Goal: Task Accomplishment & Management: Use online tool/utility

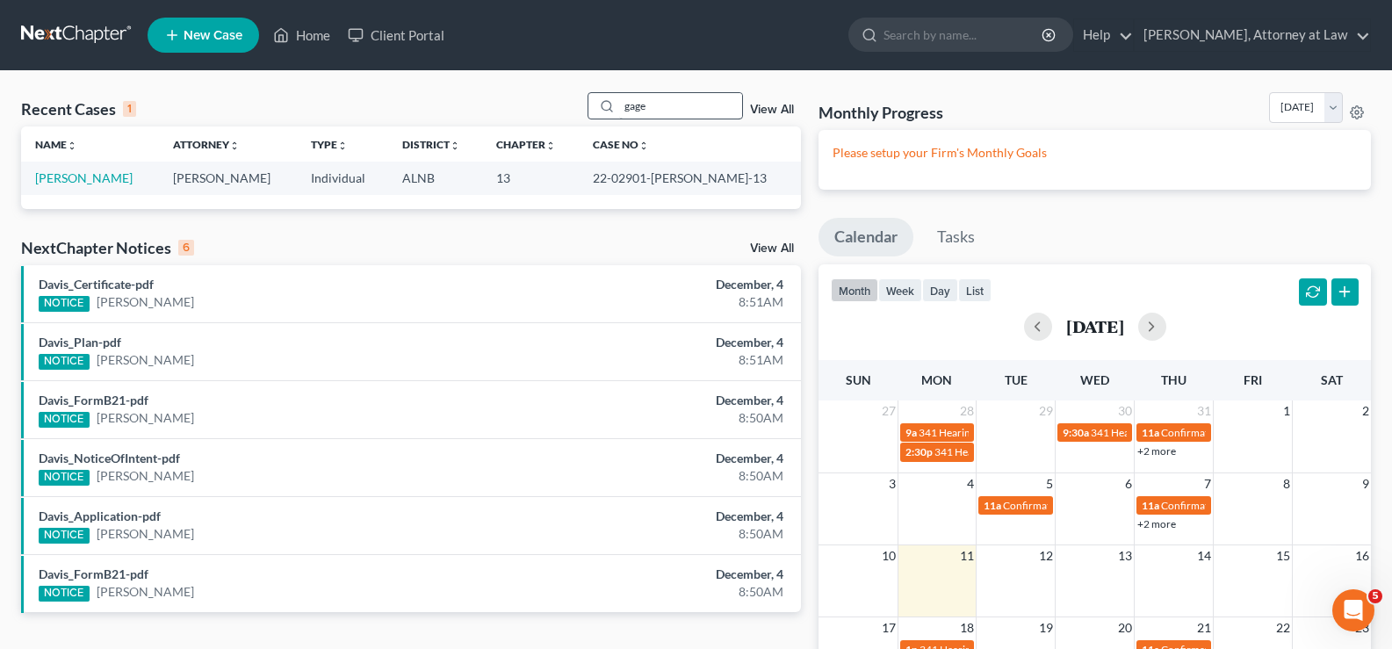
drag, startPoint x: 658, startPoint y: 106, endPoint x: 624, endPoint y: 104, distance: 34.4
click at [624, 104] on input "gage" at bounding box center [680, 105] width 123 height 25
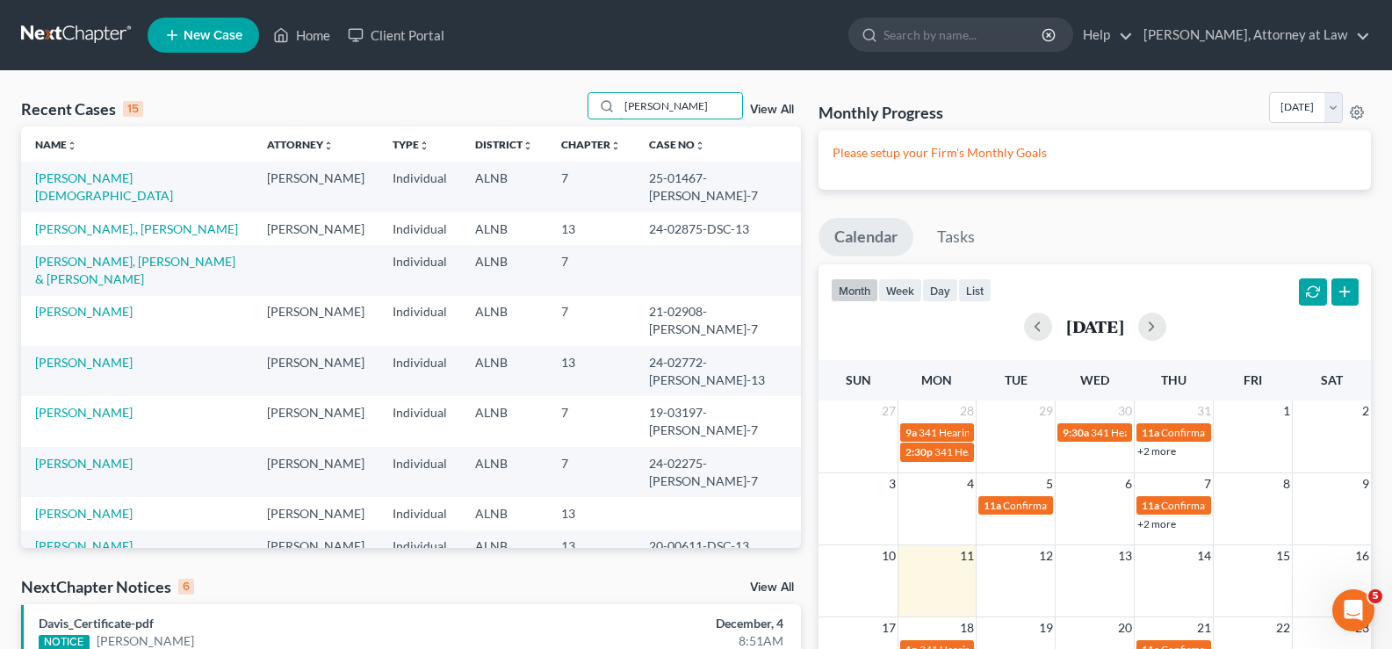
drag, startPoint x: 692, startPoint y: 99, endPoint x: 353, endPoint y: 60, distance: 341.3
click at [501, 113] on div "Recent Cases 15 [PERSON_NAME] View All" at bounding box center [411, 109] width 780 height 34
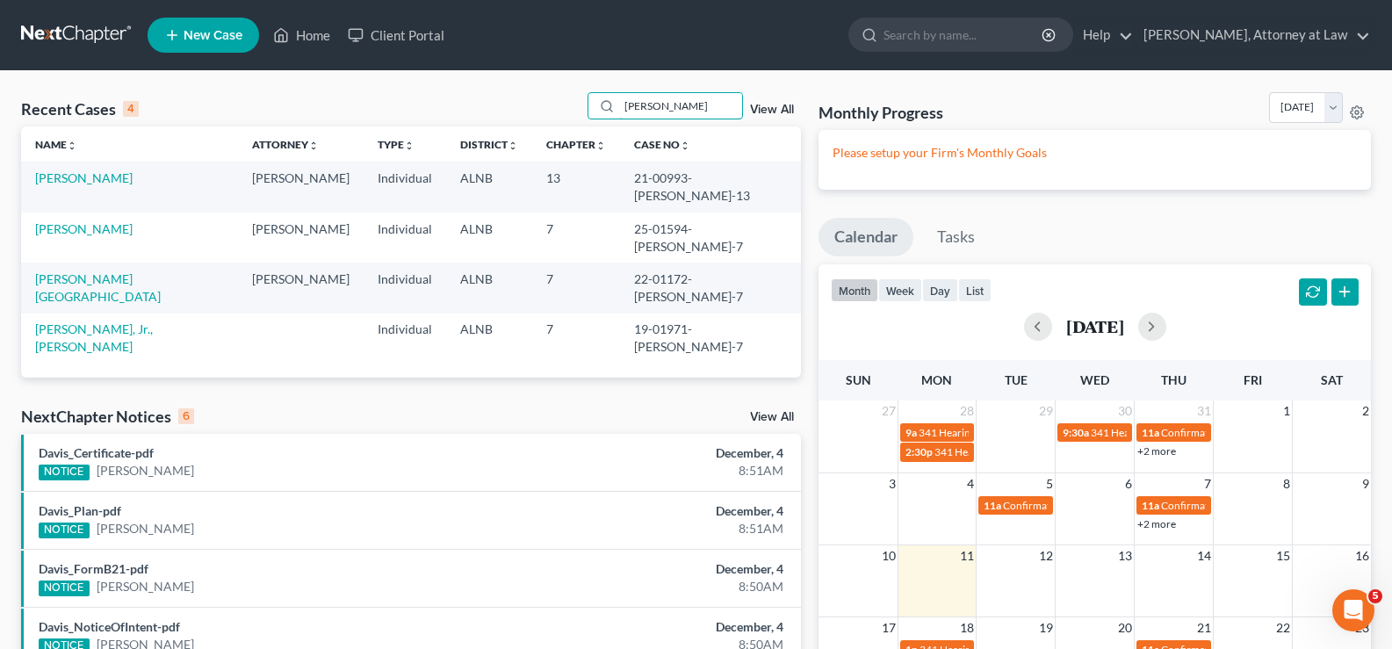
drag, startPoint x: 561, startPoint y: 83, endPoint x: 463, endPoint y: 76, distance: 98.7
click at [492, 76] on div "Recent Cases 4 [PERSON_NAME] View All Name unfold_more expand_more expand_less …" at bounding box center [696, 477] width 1392 height 813
type input "[PERSON_NAME]"
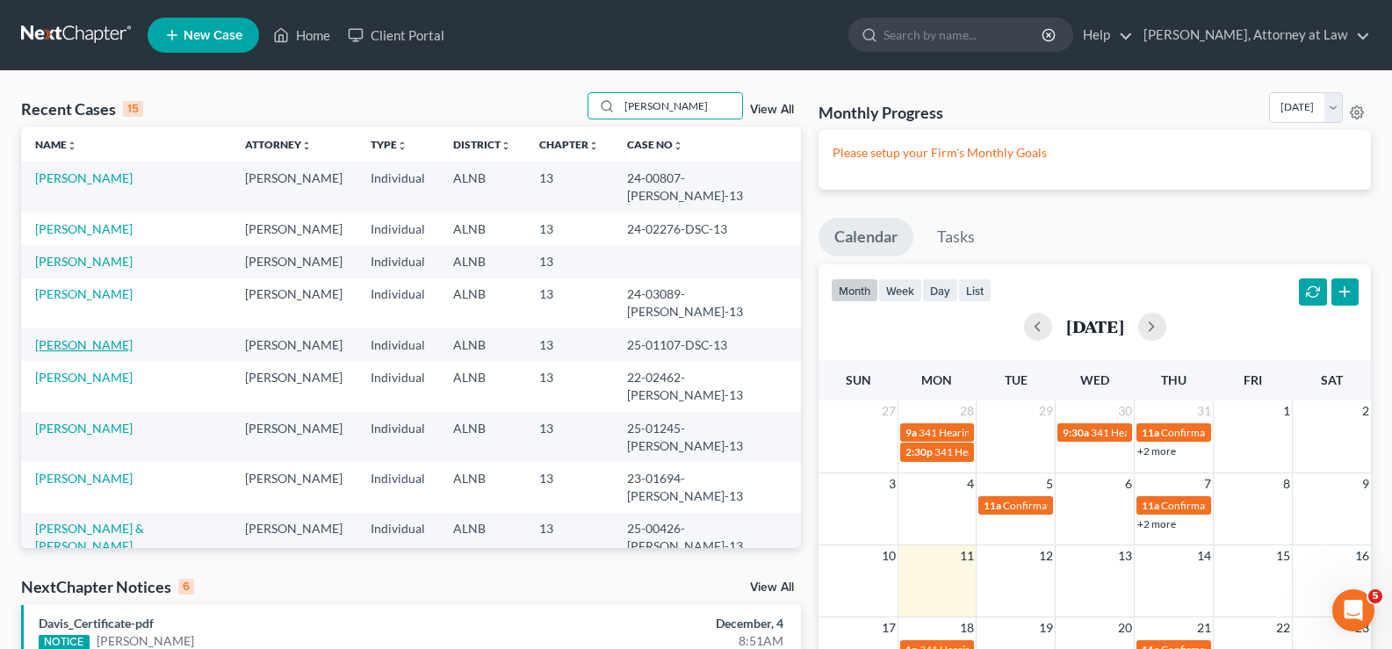
click at [93, 337] on link "[PERSON_NAME]" at bounding box center [83, 344] width 97 height 15
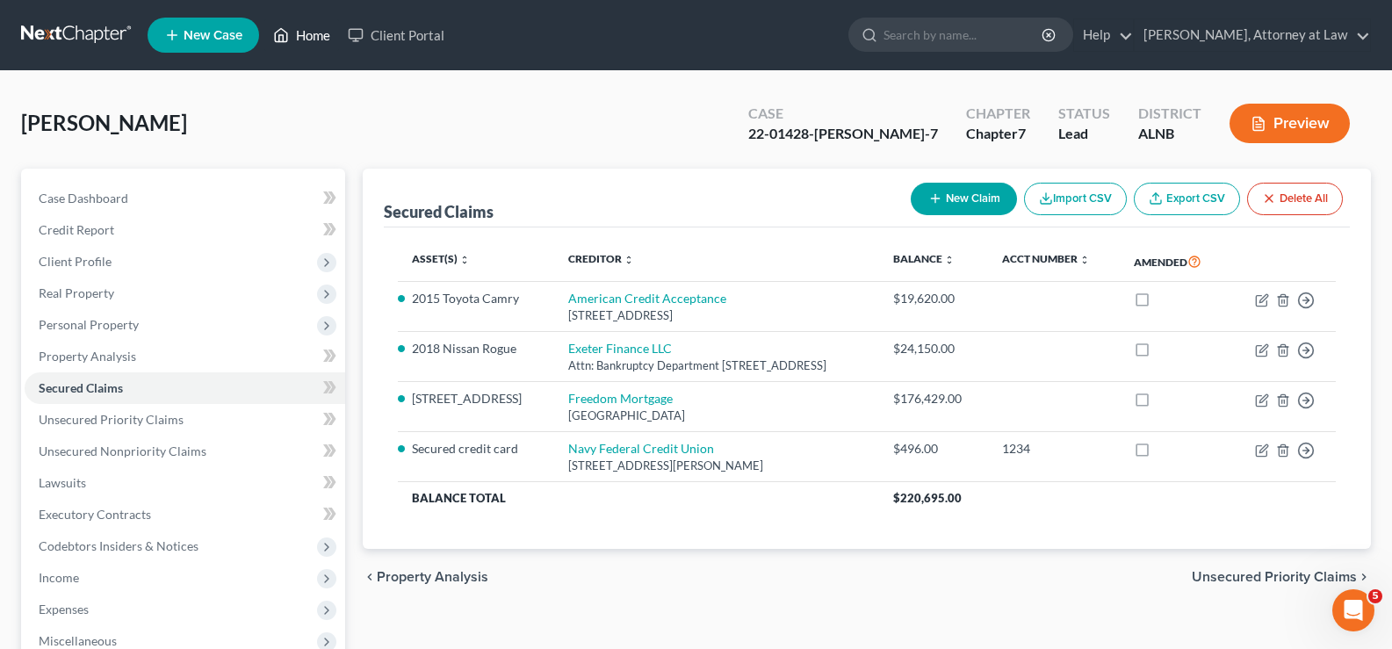
click at [315, 33] on link "Home" at bounding box center [301, 35] width 75 height 32
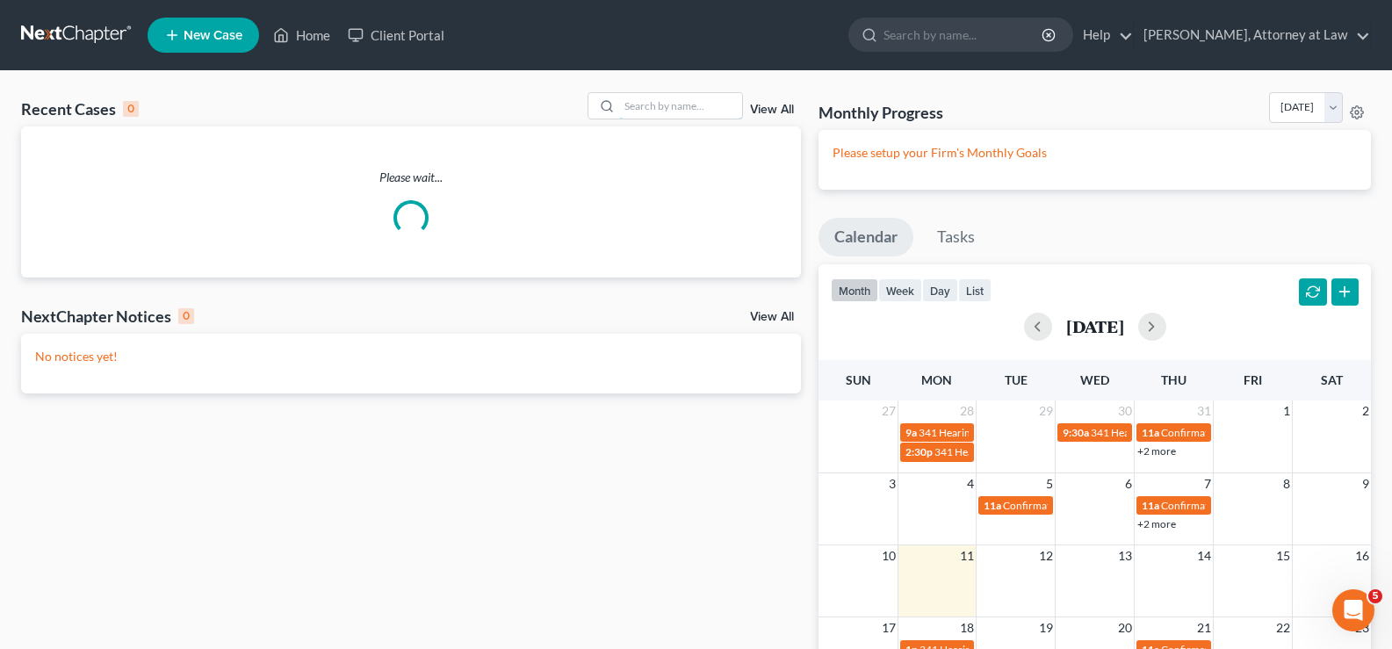
drag, startPoint x: 699, startPoint y: 110, endPoint x: 700, endPoint y: 125, distance: 15.0
click at [699, 113] on input "search" at bounding box center [680, 105] width 123 height 25
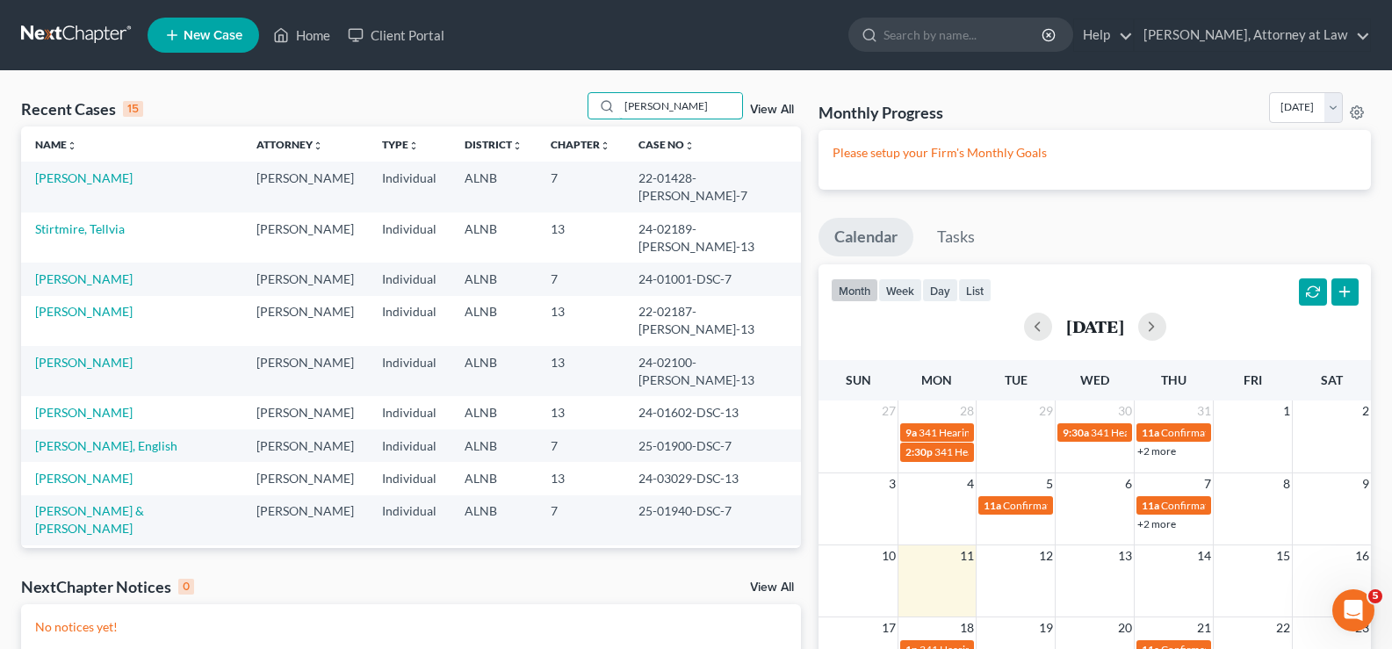
type input "pettway"
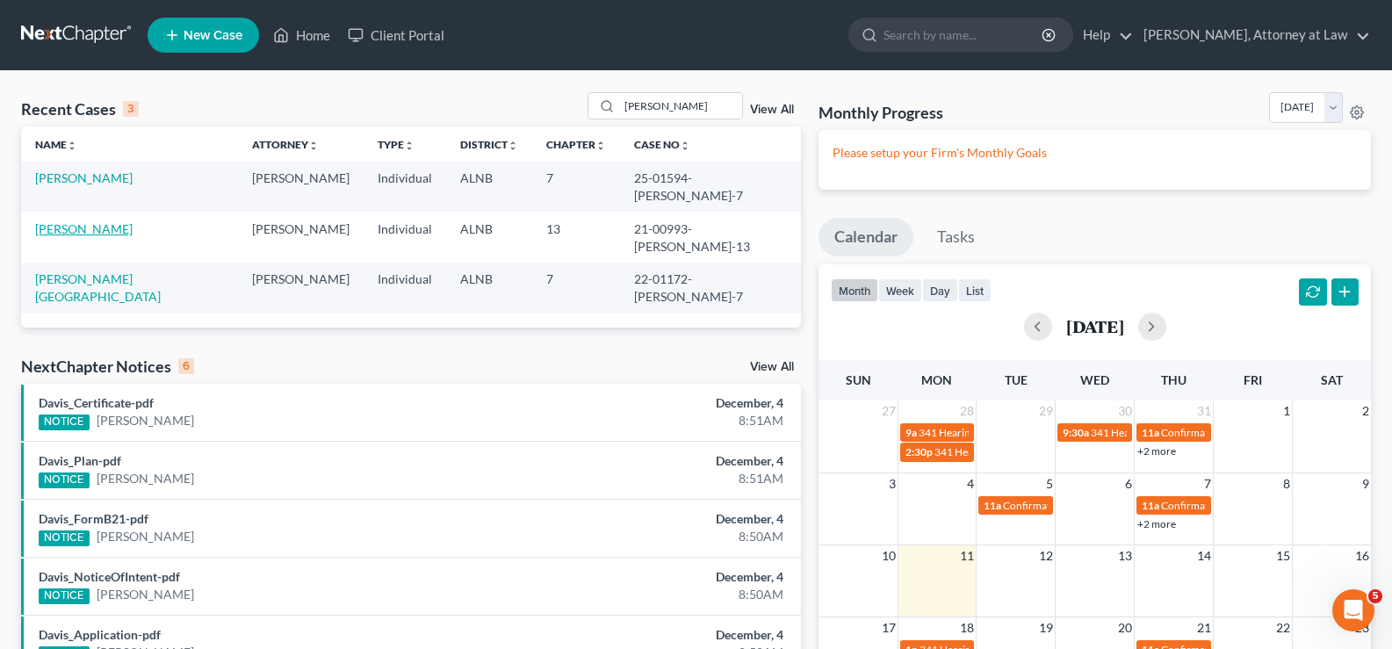
click at [90, 221] on link "[PERSON_NAME]" at bounding box center [83, 228] width 97 height 15
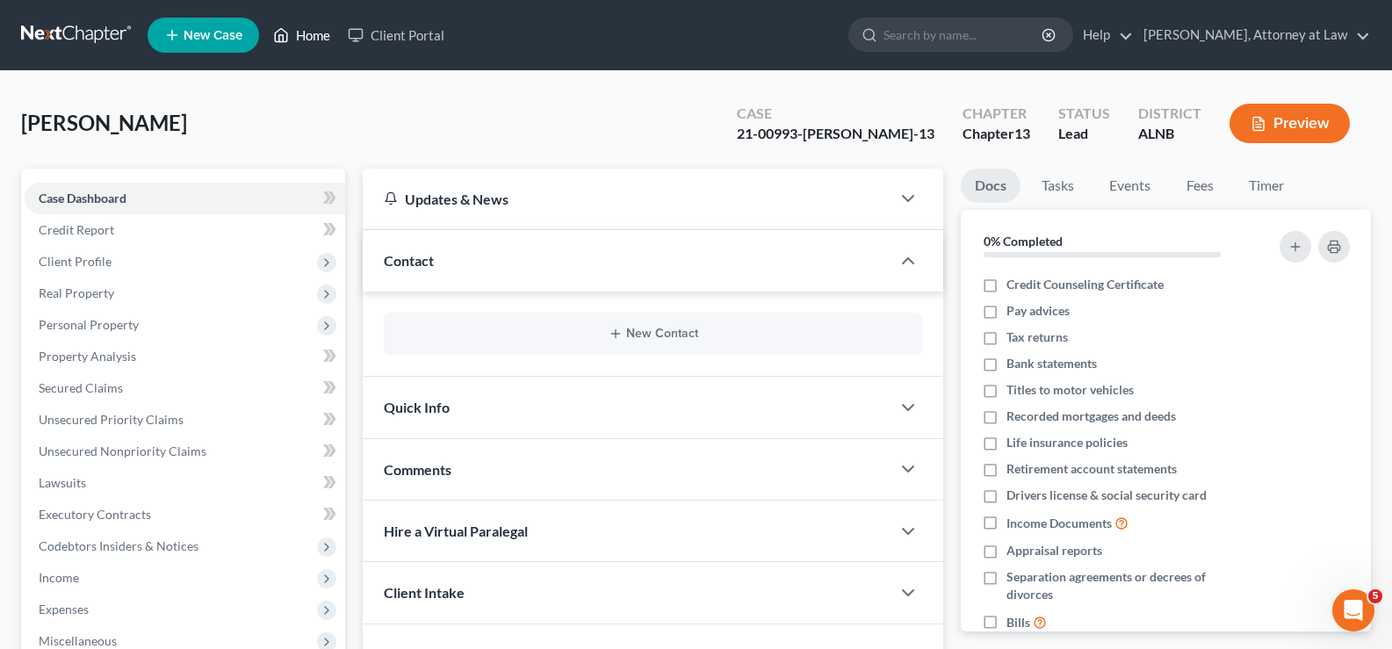
click at [320, 26] on link "Home" at bounding box center [301, 35] width 75 height 32
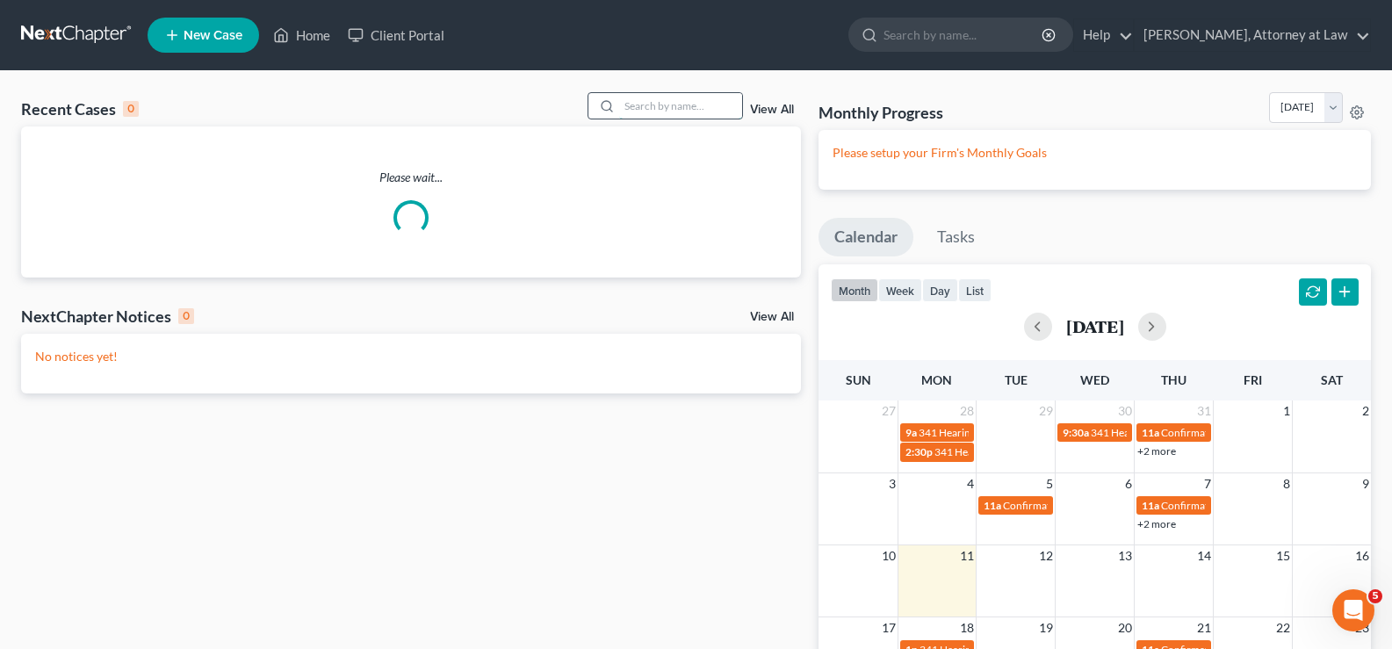
click at [639, 111] on input "search" at bounding box center [680, 105] width 123 height 25
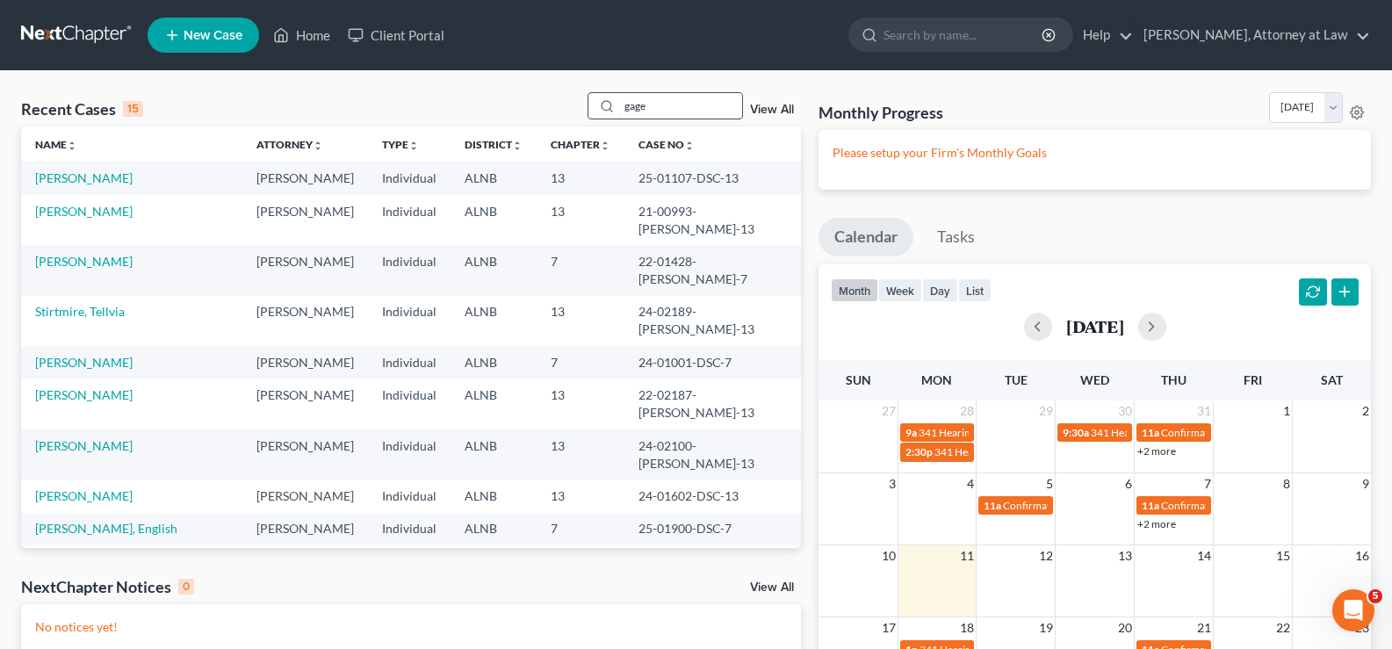
type input "gage"
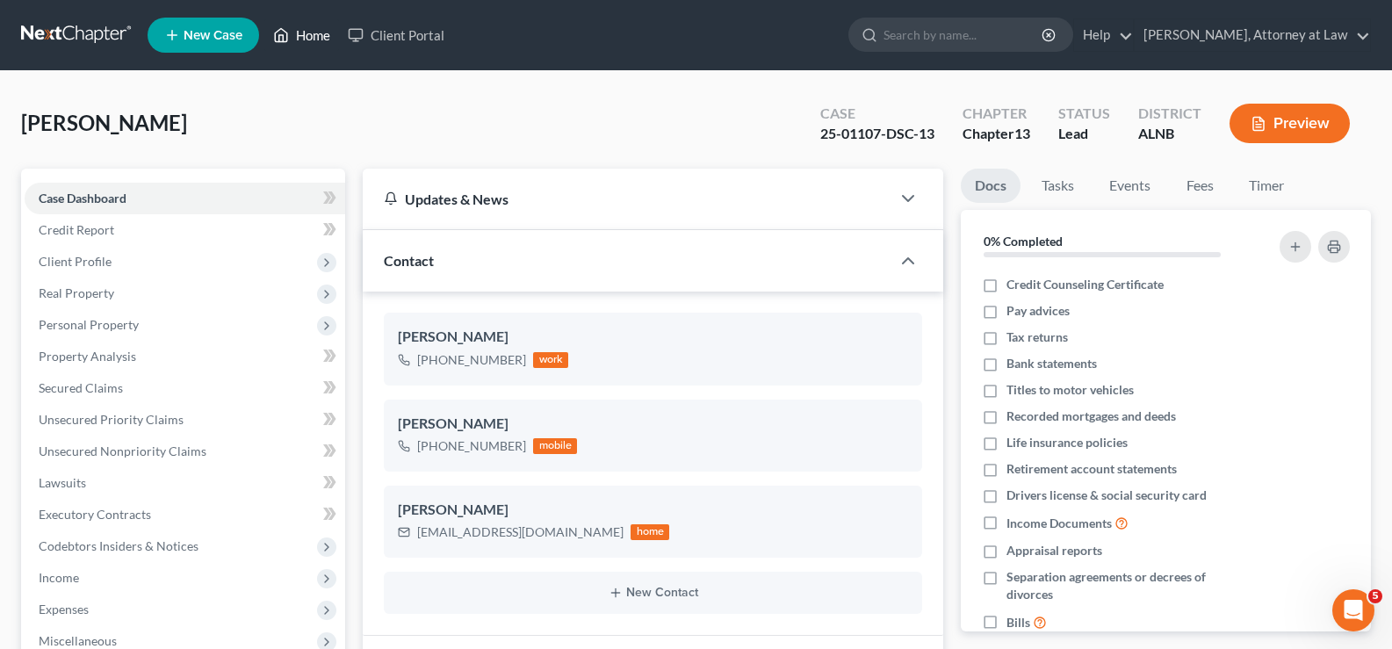
click at [301, 33] on link "Home" at bounding box center [301, 35] width 75 height 32
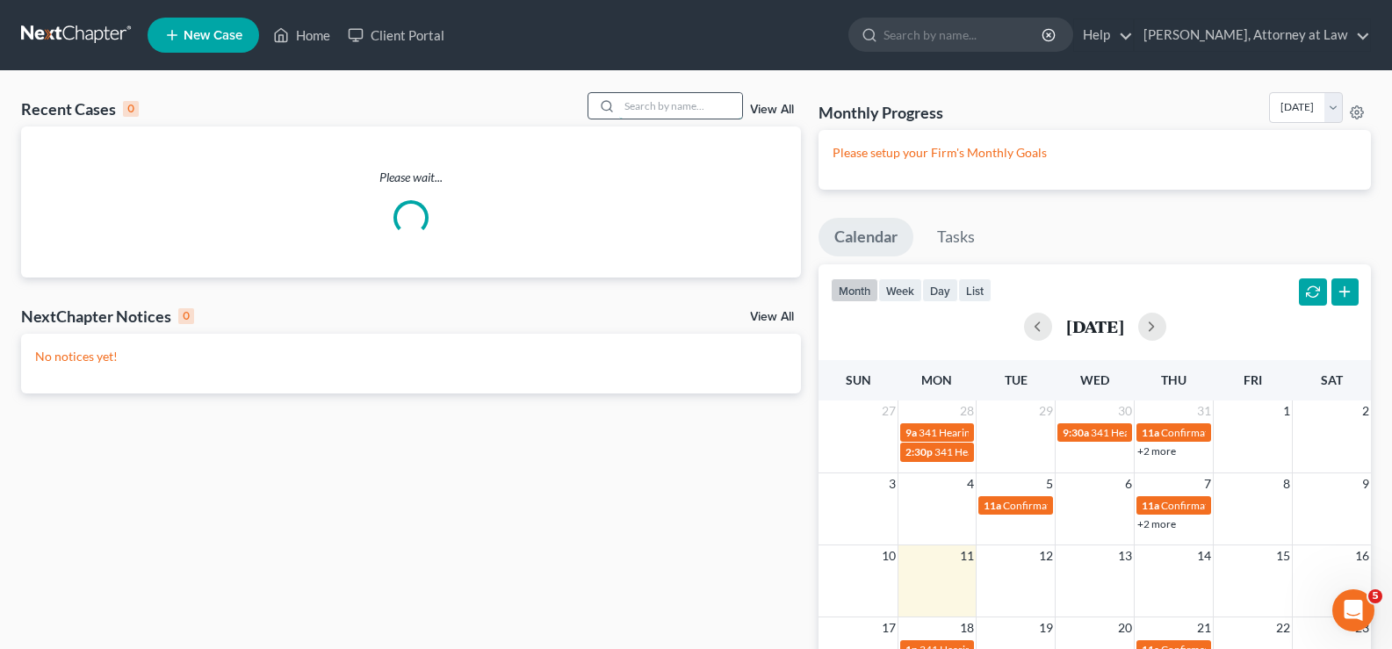
click at [634, 110] on input "search" at bounding box center [680, 105] width 123 height 25
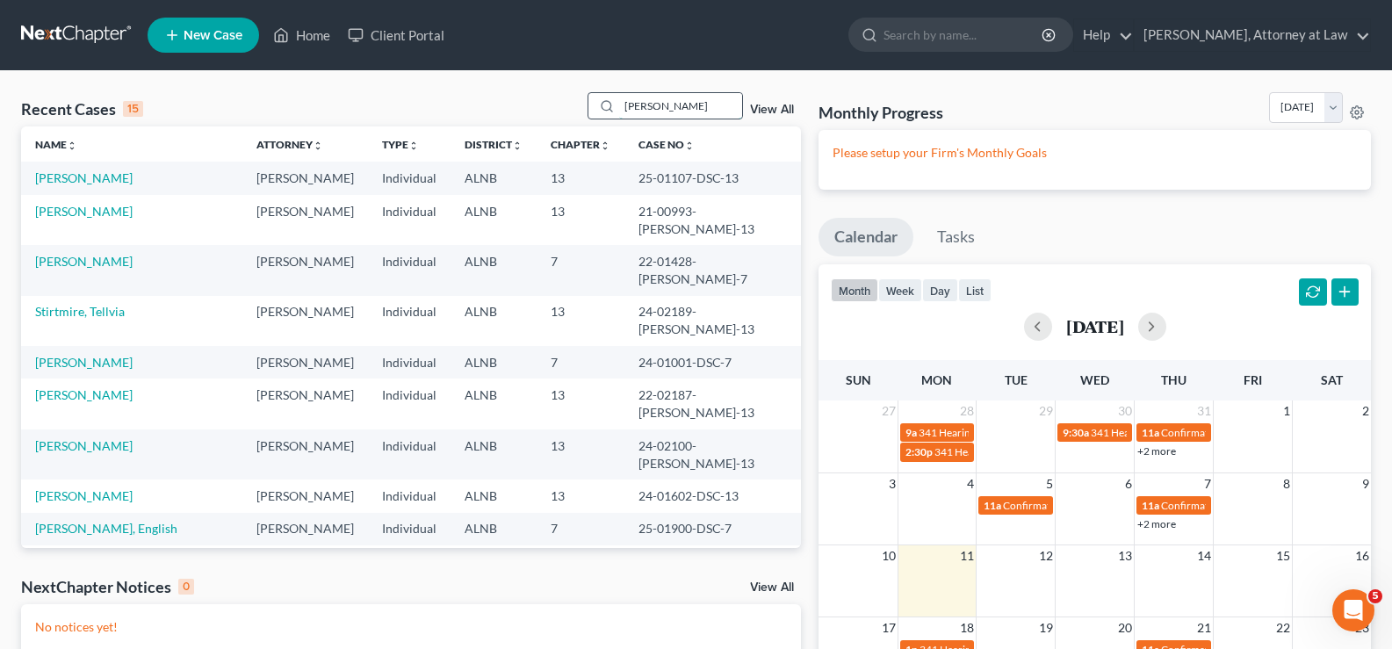
type input "howard"
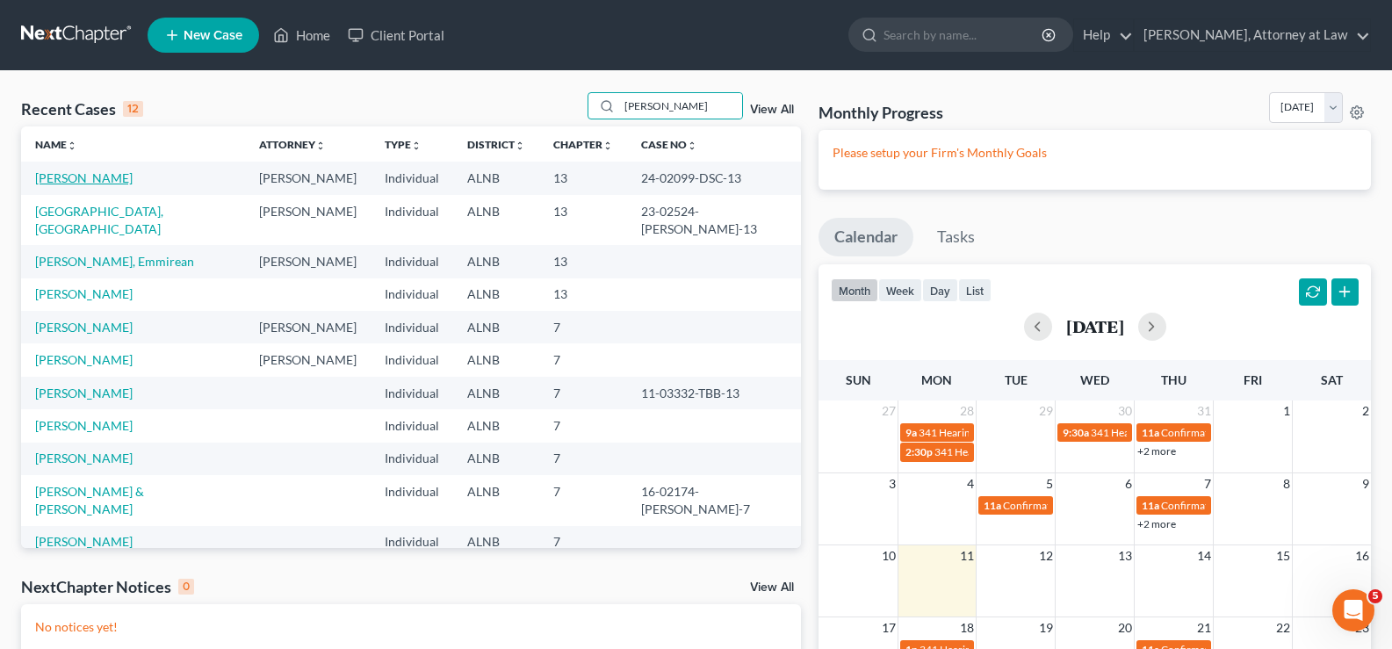
click at [106, 181] on link "Howard, Tameika" at bounding box center [83, 177] width 97 height 15
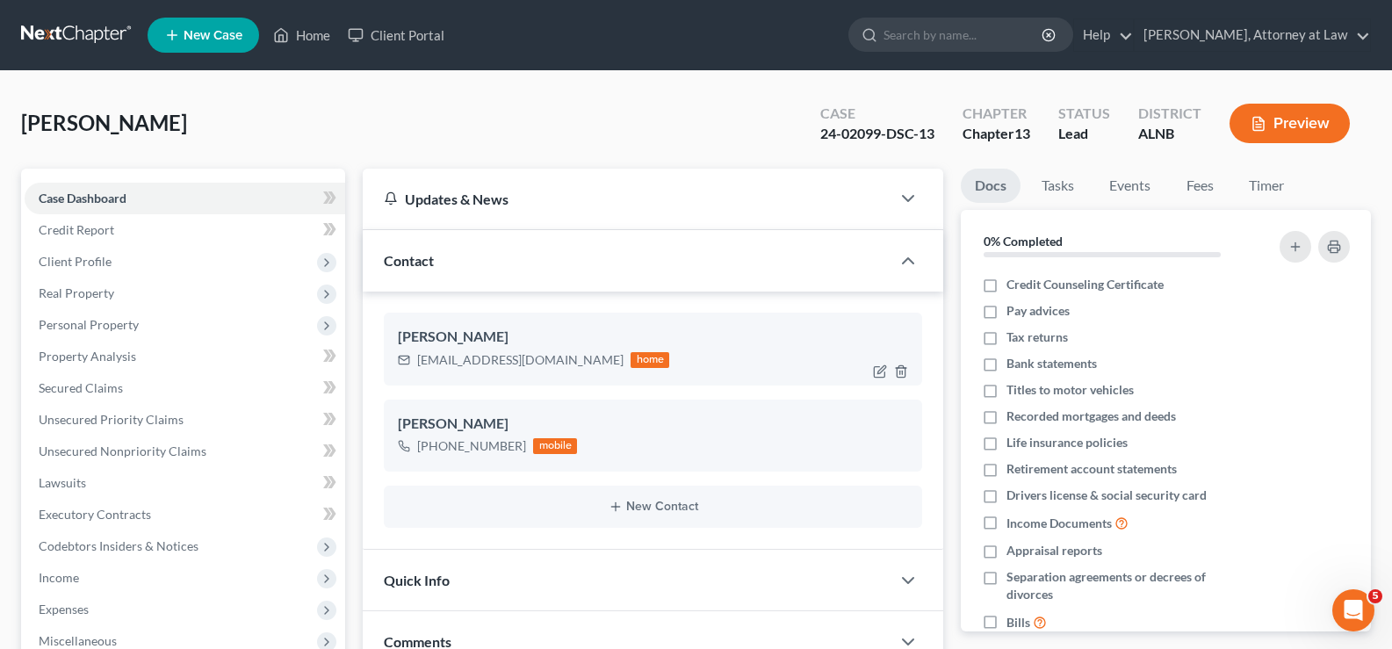
drag, startPoint x: 857, startPoint y: 349, endPoint x: 891, endPoint y: 335, distance: 36.7
click at [857, 349] on div "tameikal1984@gmail.com home" at bounding box center [653, 360] width 510 height 23
click at [327, 31] on link "Home" at bounding box center [301, 35] width 75 height 32
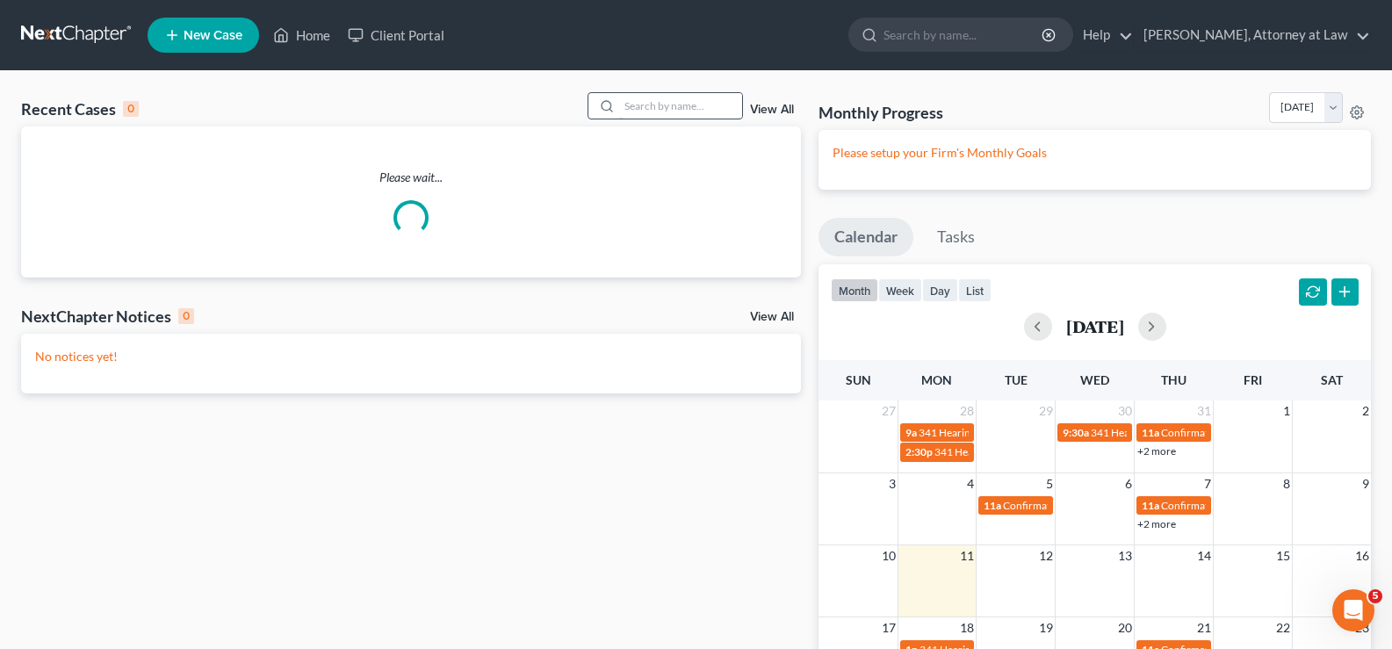
click at [677, 107] on input "search" at bounding box center [680, 105] width 123 height 25
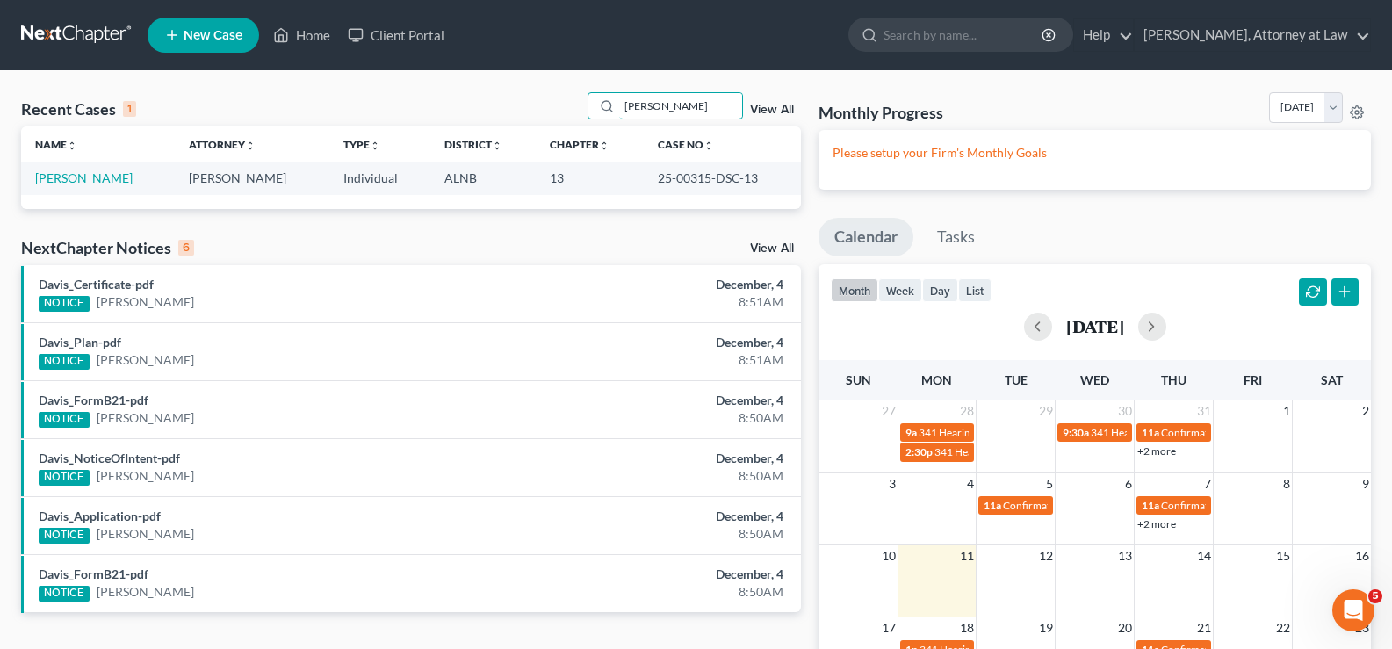
type input "jeffers"
click at [62, 178] on link "Jefferson, Randi" at bounding box center [83, 177] width 97 height 15
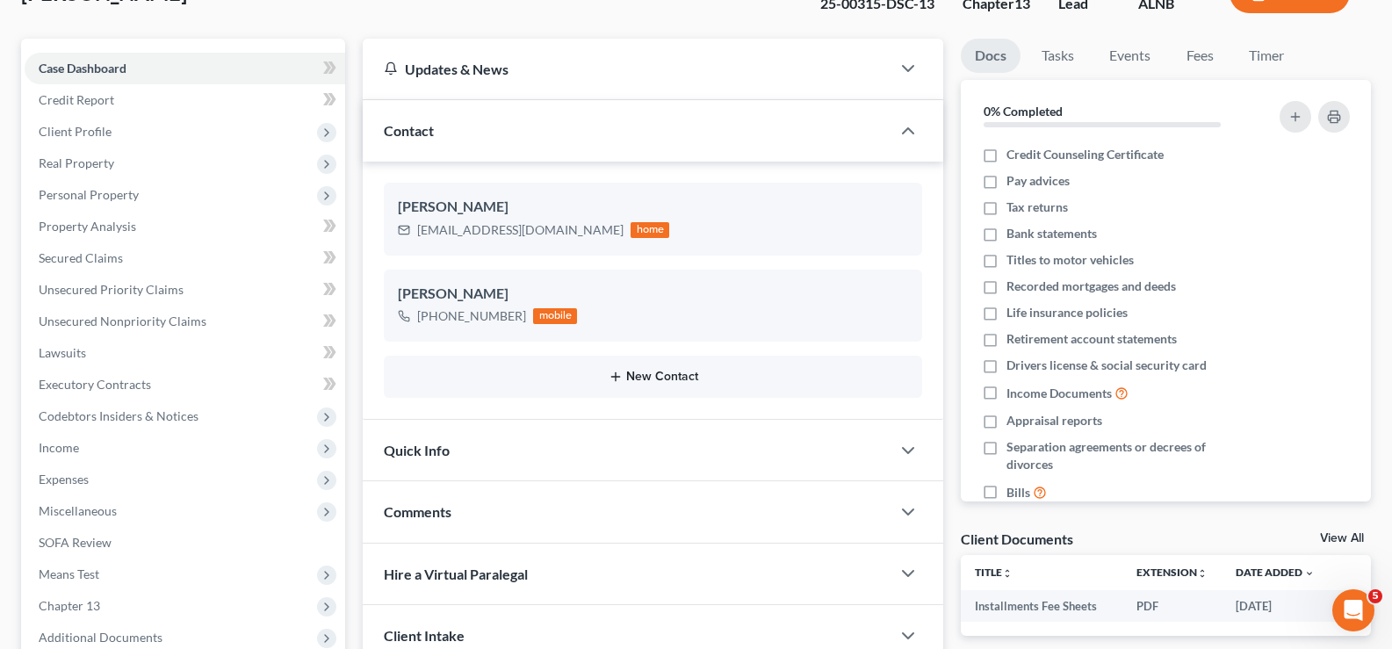
scroll to position [263, 0]
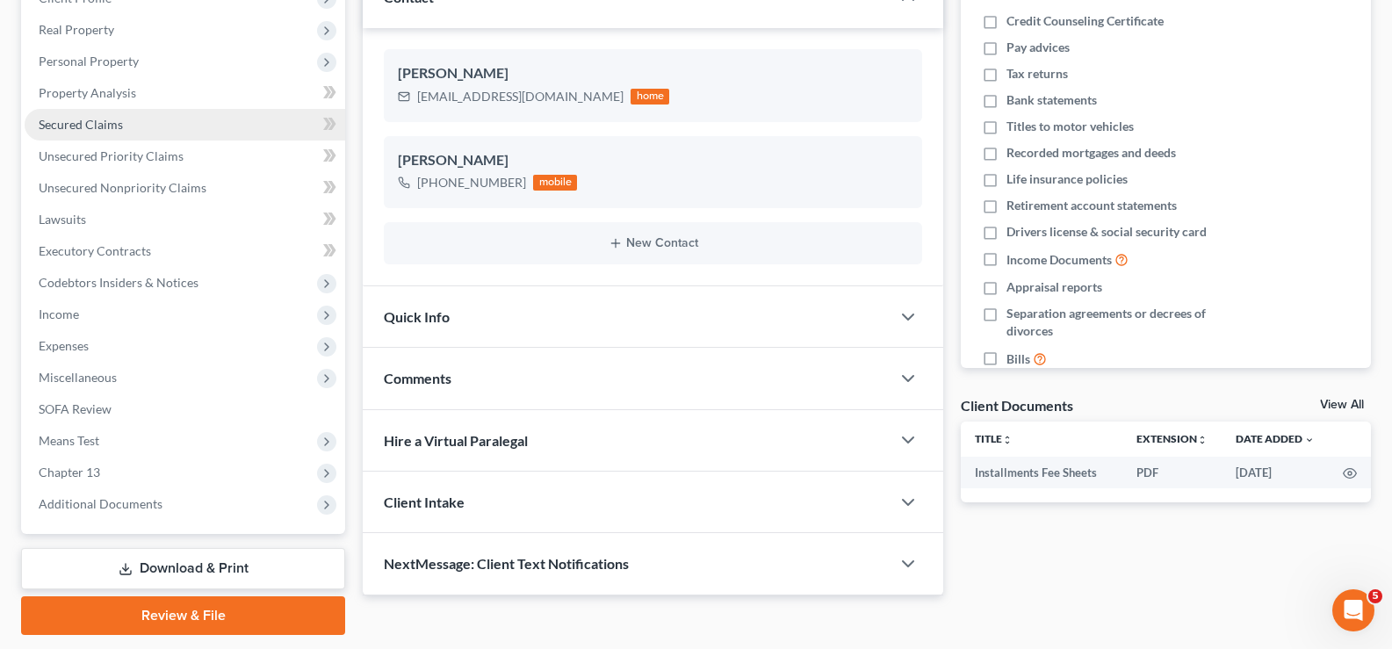
click at [68, 126] on span "Secured Claims" at bounding box center [81, 124] width 84 height 15
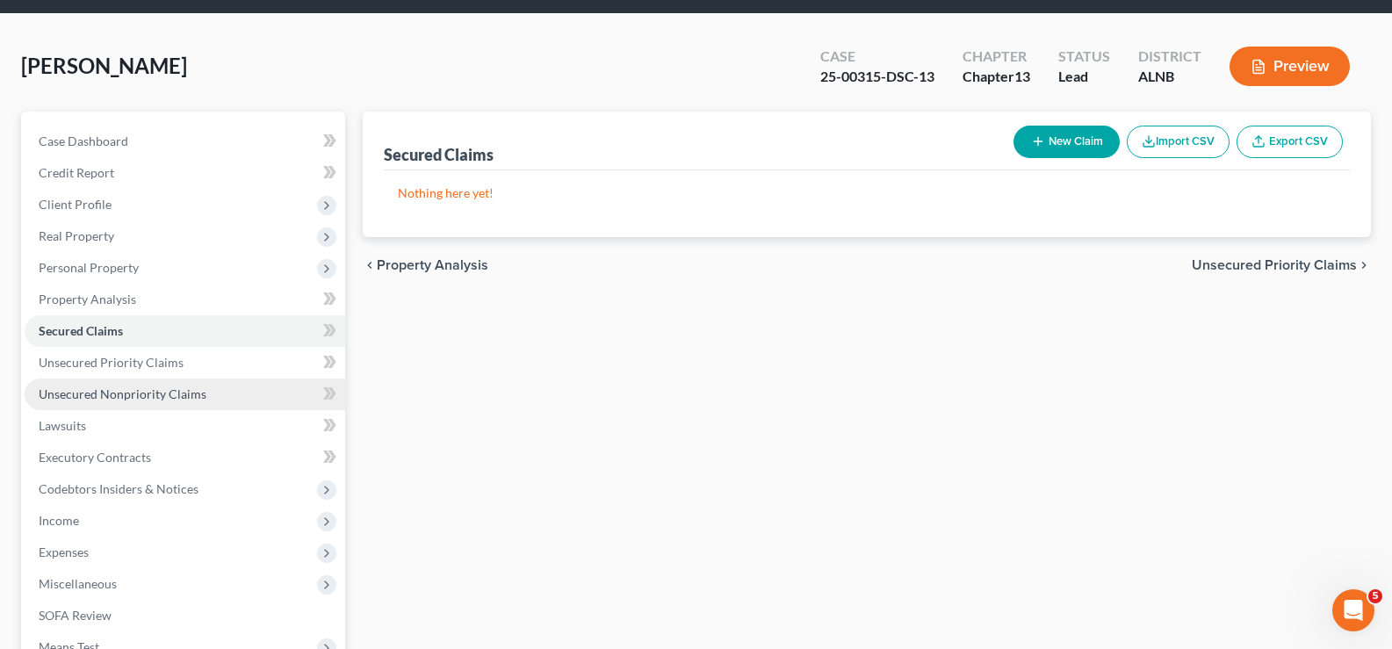
scroll to position [88, 0]
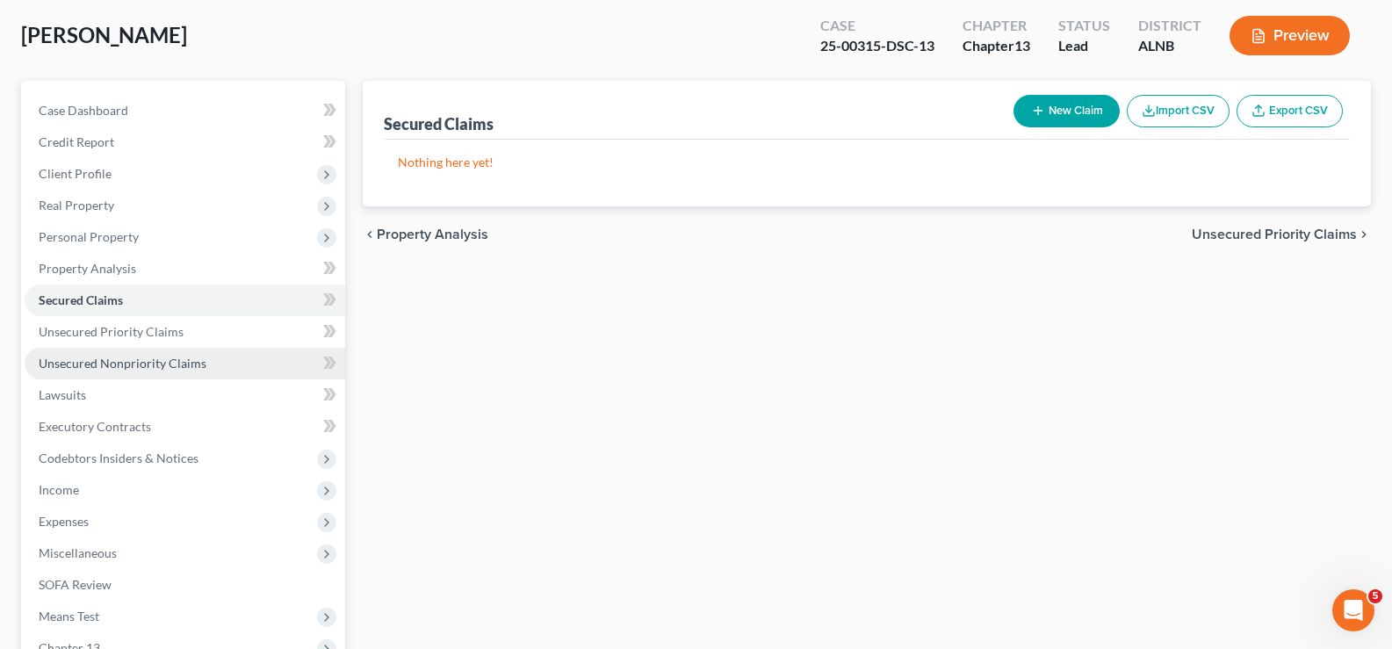
click at [98, 364] on span "Unsecured Nonpriority Claims" at bounding box center [123, 363] width 168 height 15
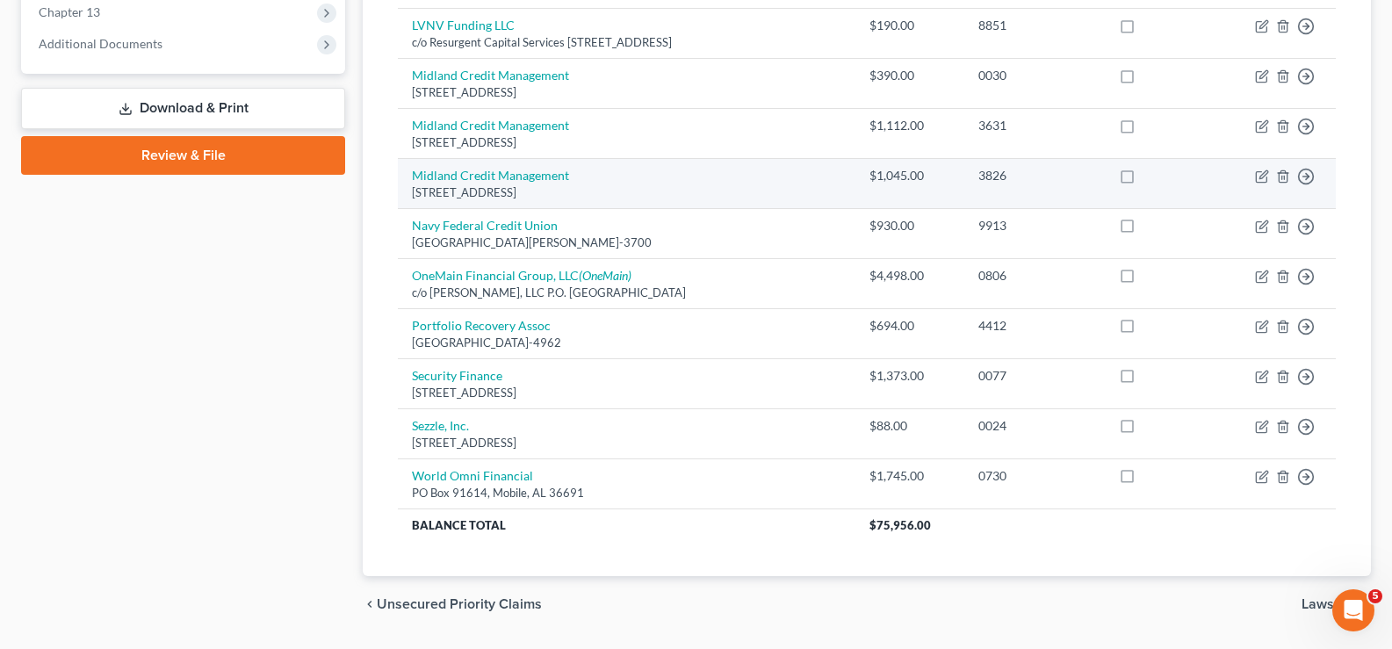
scroll to position [774, 0]
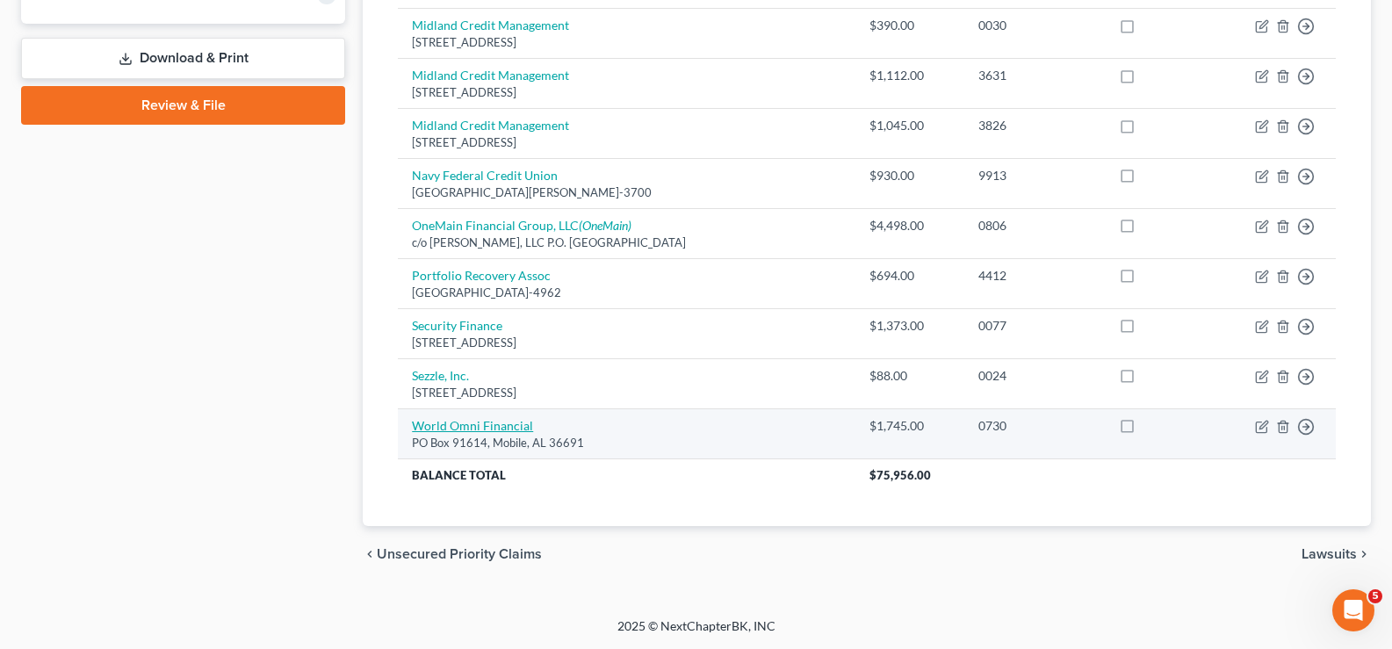
click at [464, 426] on link "World Omni Financial" at bounding box center [472, 425] width 121 height 15
select select "0"
select select "4"
select select "0"
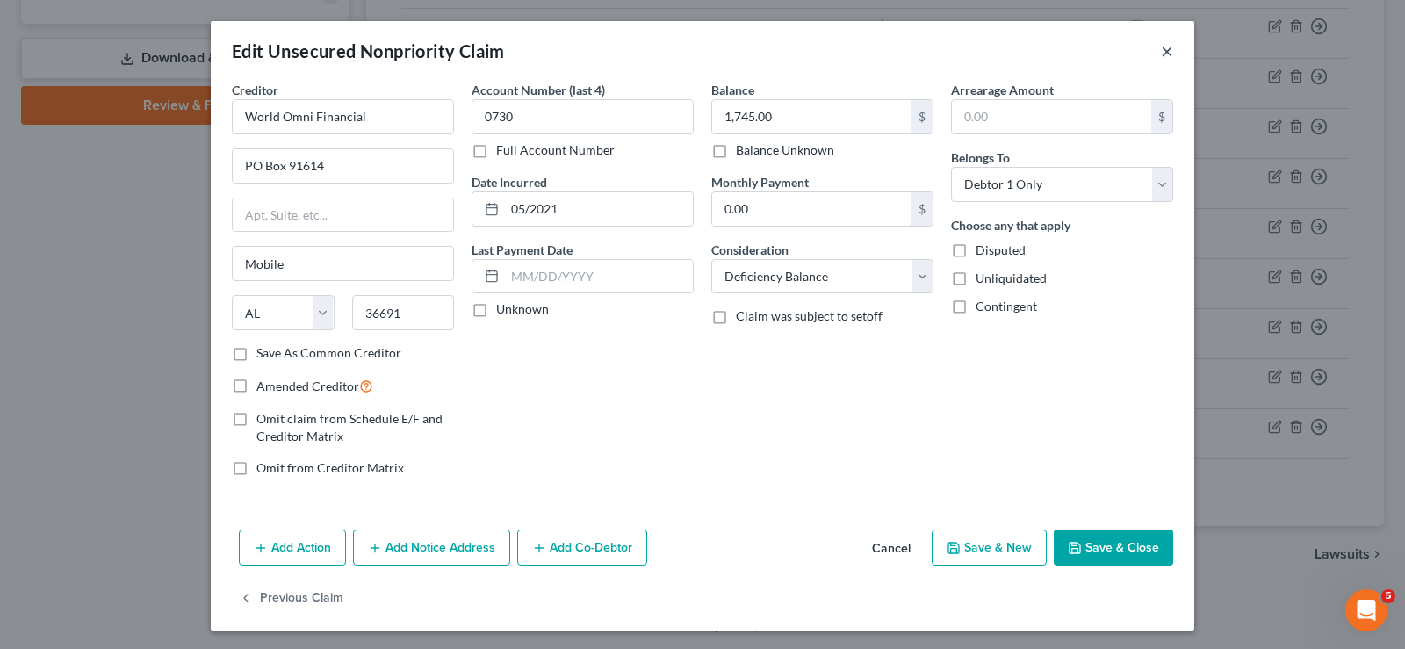
click at [1165, 64] on div "Edit Unsecured Nonpriority Claim ×" at bounding box center [703, 51] width 984 height 60
click at [1161, 53] on button "×" at bounding box center [1167, 50] width 12 height 21
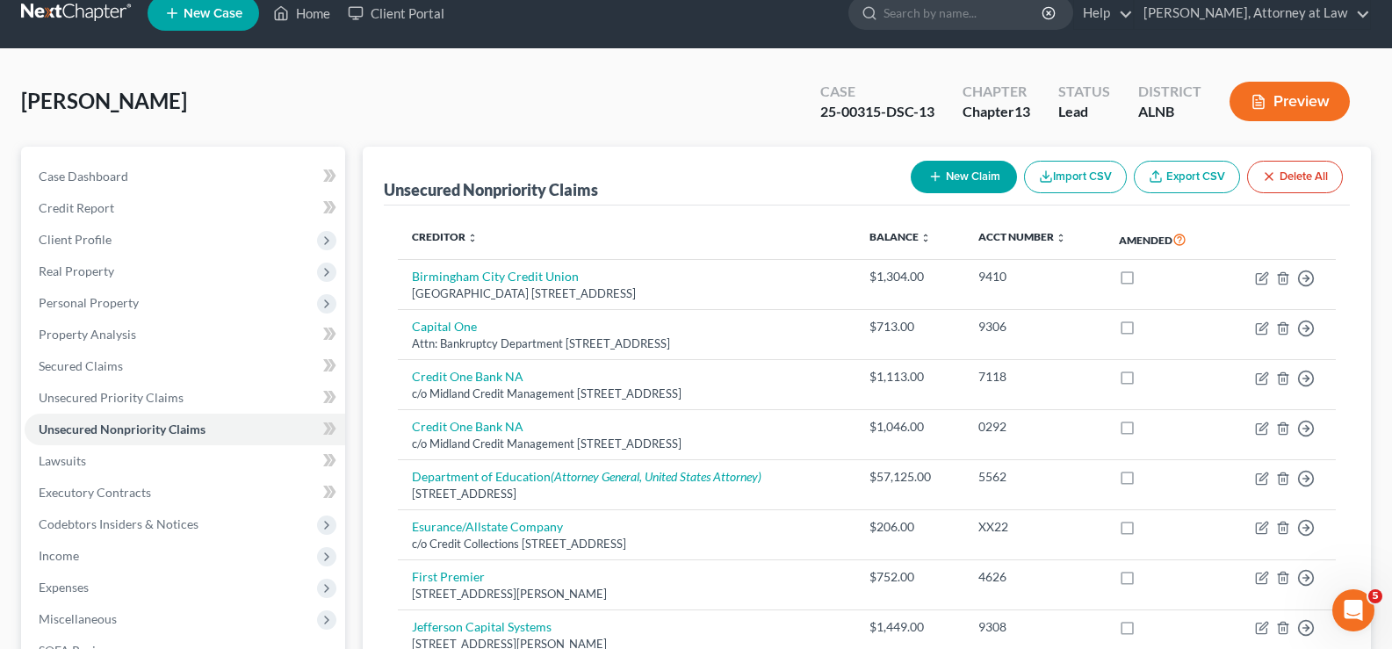
scroll to position [0, 0]
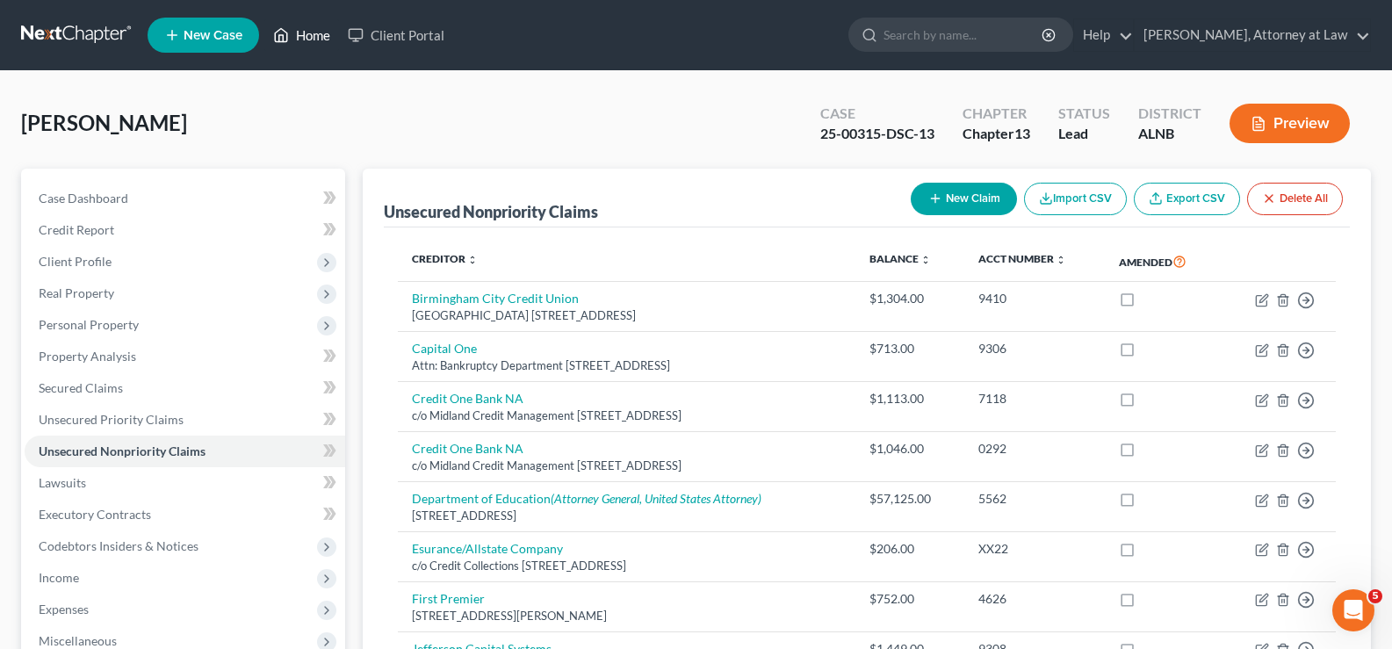
click at [331, 32] on link "Home" at bounding box center [301, 35] width 75 height 32
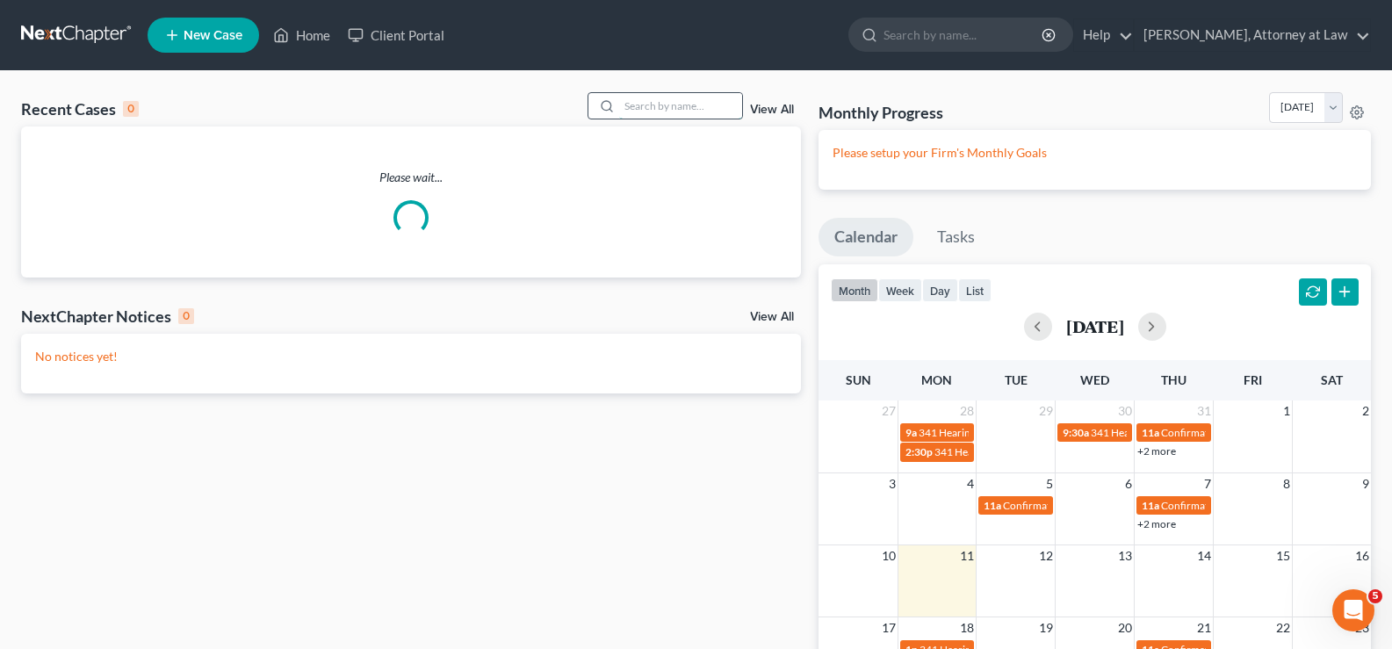
click at [674, 108] on input "search" at bounding box center [680, 105] width 123 height 25
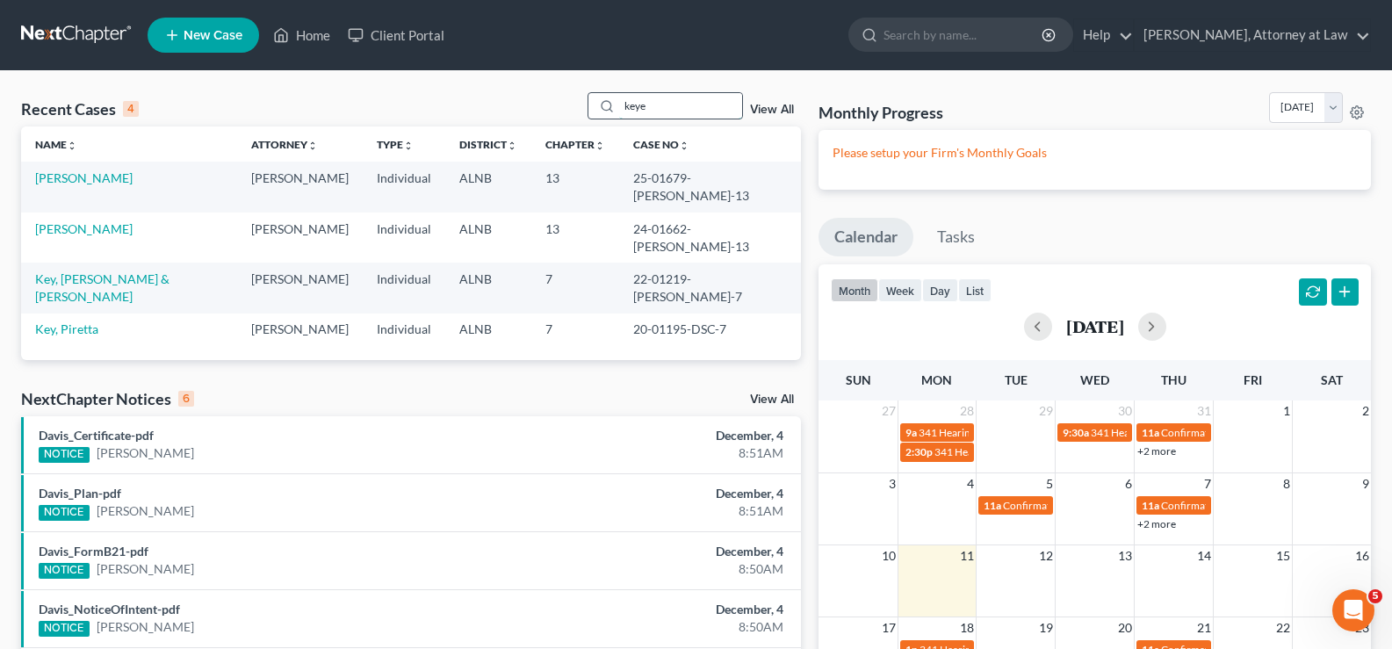
drag, startPoint x: 675, startPoint y: 111, endPoint x: 626, endPoint y: 108, distance: 49.3
click at [624, 110] on input "keye" at bounding box center [680, 105] width 123 height 25
type input "lee"
